Goal: Find specific page/section: Find specific page/section

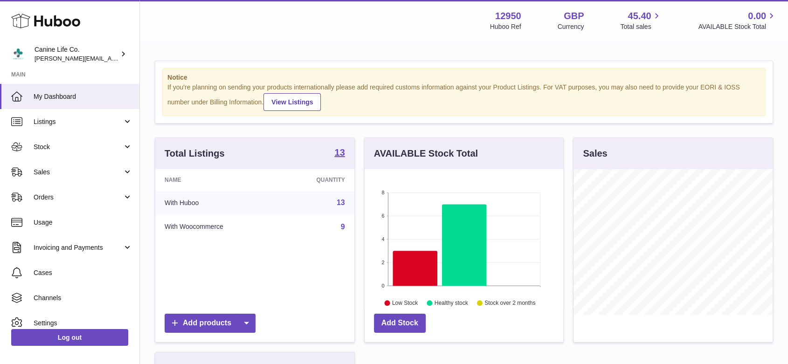
scroll to position [146, 199]
click at [79, 177] on link "Sales" at bounding box center [70, 172] width 140 height 25
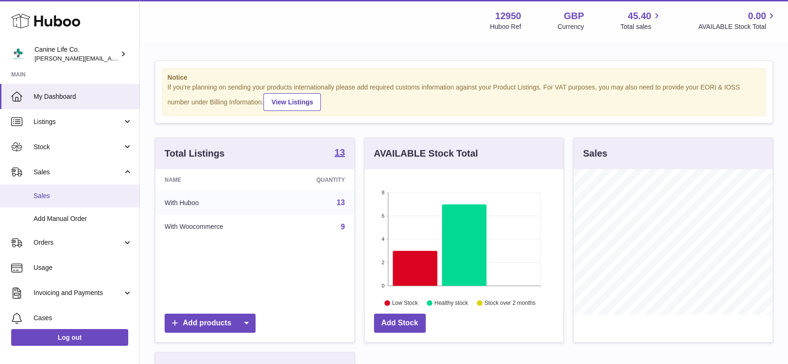
click at [79, 197] on span "Sales" at bounding box center [83, 196] width 99 height 9
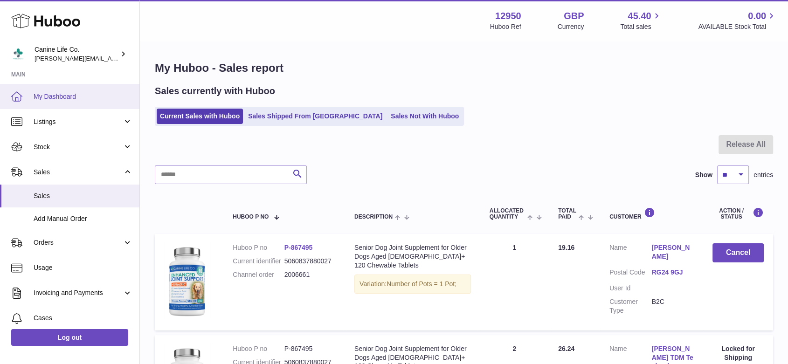
click at [59, 98] on span "My Dashboard" at bounding box center [83, 96] width 99 height 9
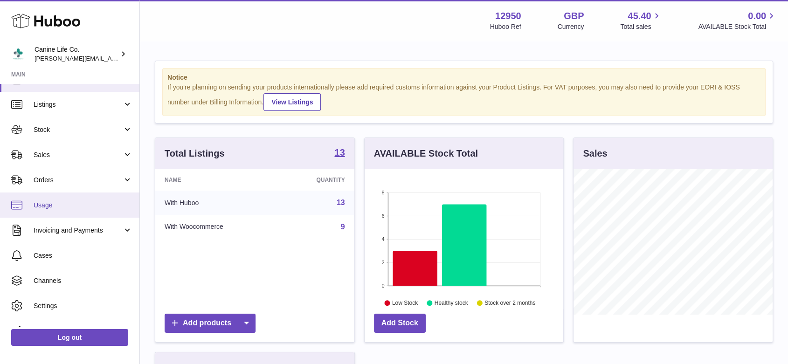
scroll to position [34, 0]
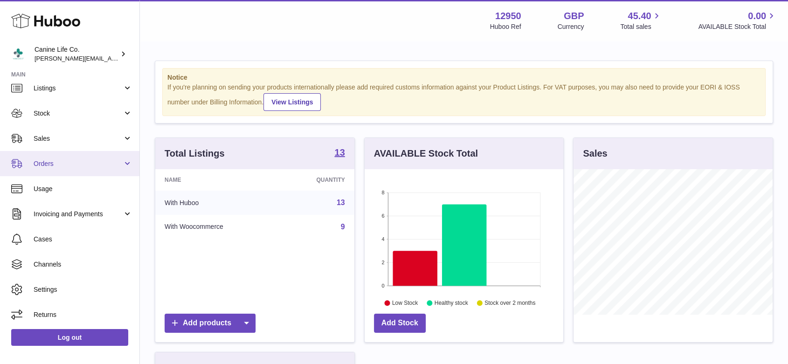
click at [105, 164] on span "Orders" at bounding box center [78, 164] width 89 height 9
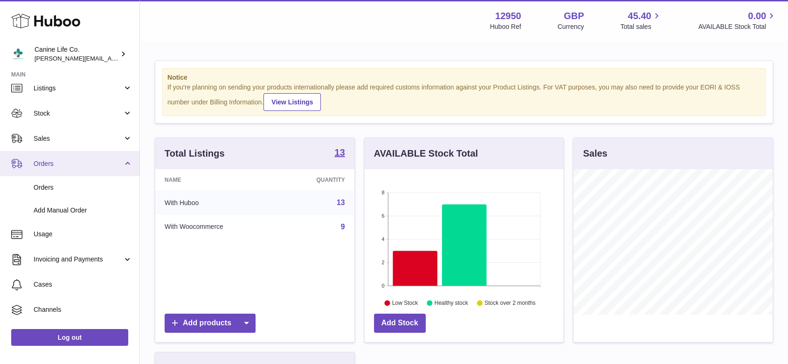
click at [105, 164] on span "Orders" at bounding box center [78, 164] width 89 height 9
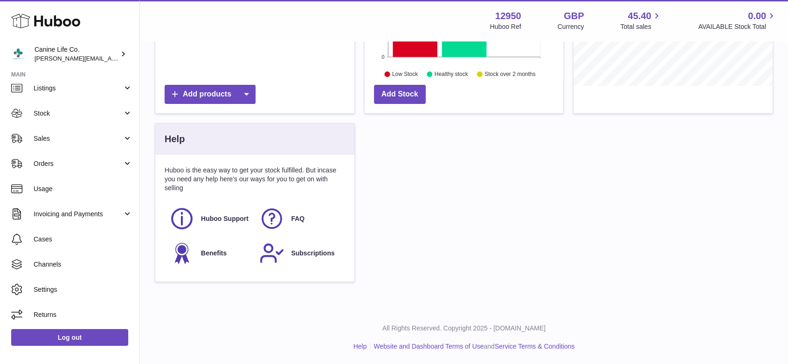
scroll to position [0, 0]
